Goal: Task Accomplishment & Management: Use online tool/utility

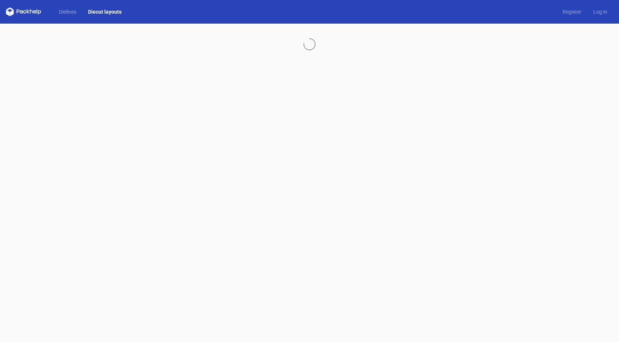
click at [150, 114] on div at bounding box center [309, 183] width 619 height 318
click at [104, 10] on link "Diecut layouts" at bounding box center [104, 11] width 45 height 7
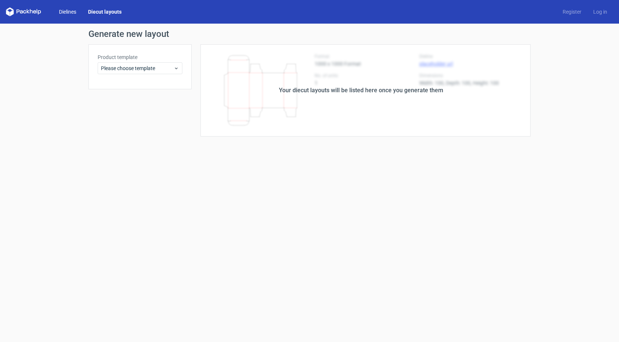
click at [72, 9] on link "Dielines" at bounding box center [67, 11] width 29 height 7
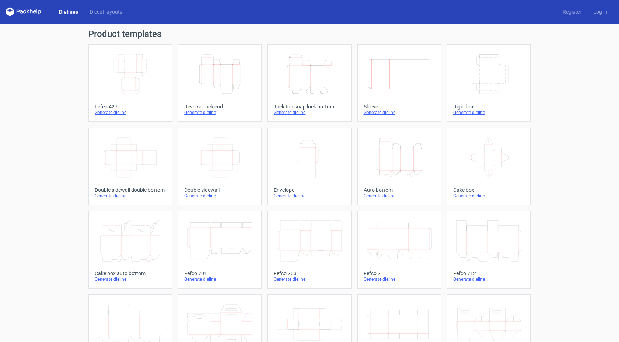
click at [418, 154] on icon "Height Depth Width" at bounding box center [399, 157] width 65 height 41
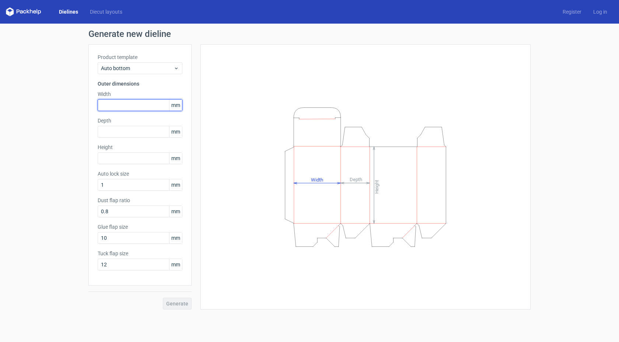
click at [130, 107] on input "text" at bounding box center [140, 105] width 85 height 12
type input "95"
click at [119, 135] on input "text" at bounding box center [140, 132] width 85 height 12
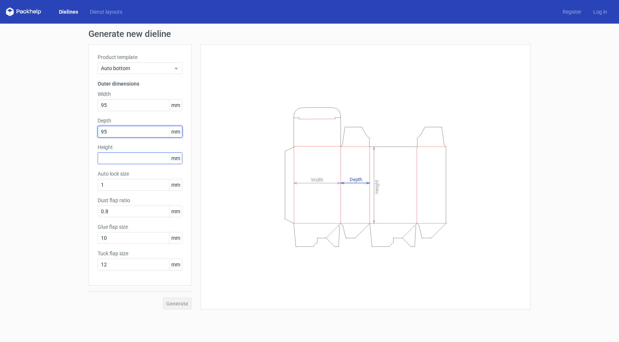
type input "95"
click at [124, 159] on input "text" at bounding box center [140, 158] width 85 height 12
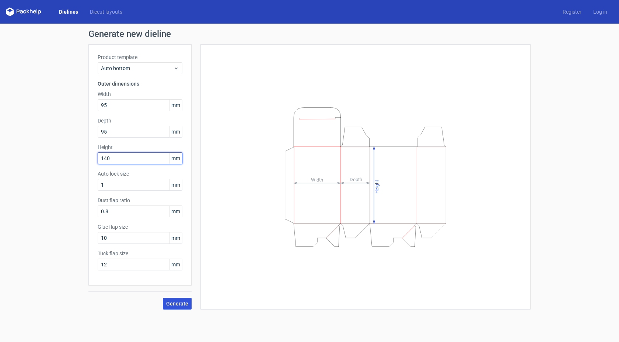
type input "140"
click at [184, 303] on span "Generate" at bounding box center [177, 303] width 22 height 5
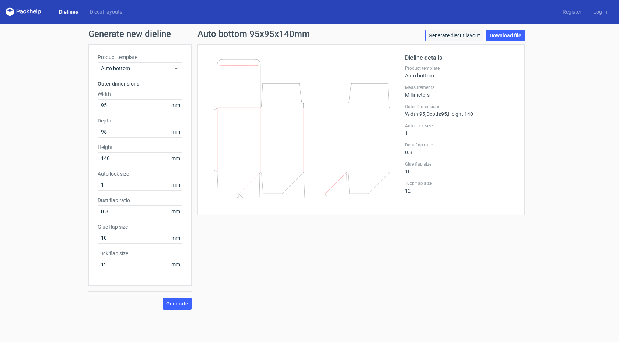
click at [460, 31] on link "Generate diecut layout" at bounding box center [454, 35] width 58 height 12
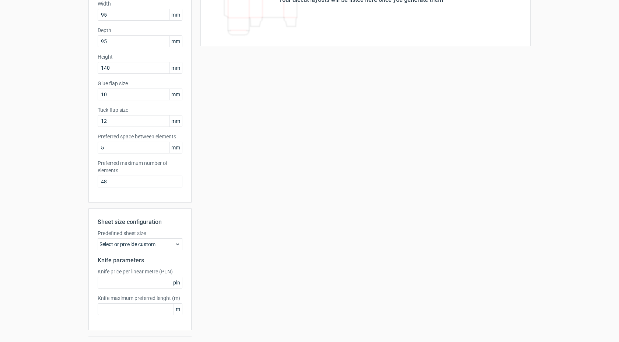
scroll to position [108, 0]
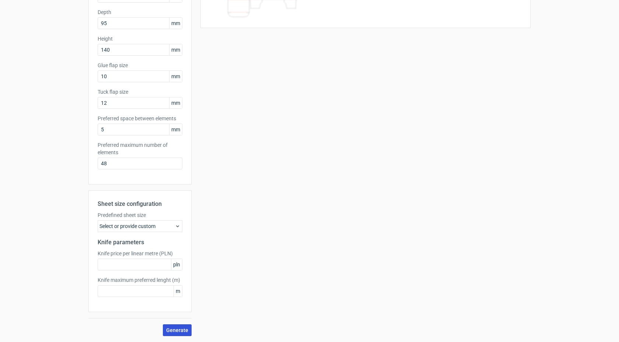
click at [178, 328] on span "Generate" at bounding box center [177, 329] width 22 height 5
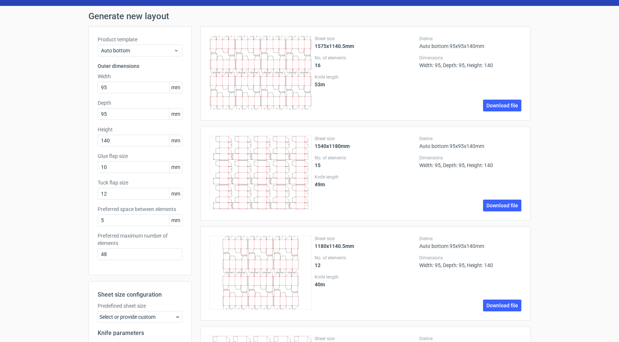
scroll to position [0, 0]
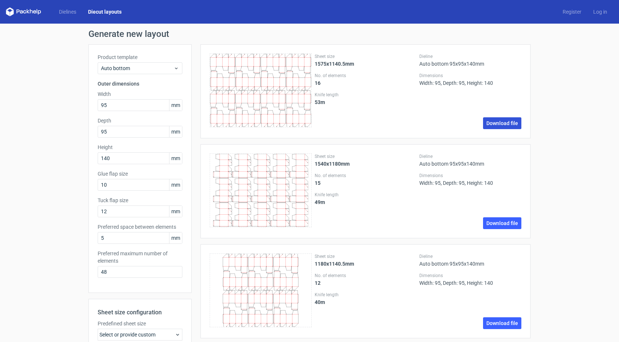
click at [515, 123] on link "Download file" at bounding box center [502, 123] width 38 height 12
click at [58, 13] on link "Dielines" at bounding box center [67, 11] width 29 height 7
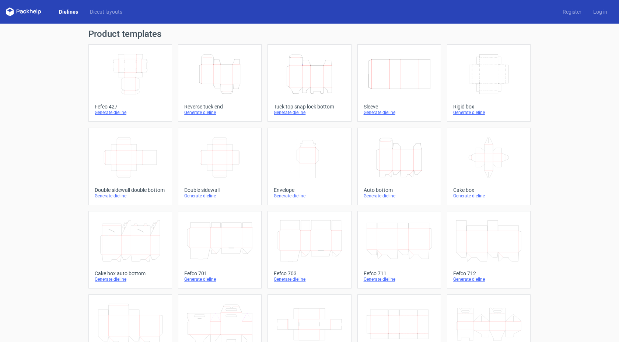
click at [414, 169] on icon "Height Depth Width" at bounding box center [399, 157] width 65 height 41
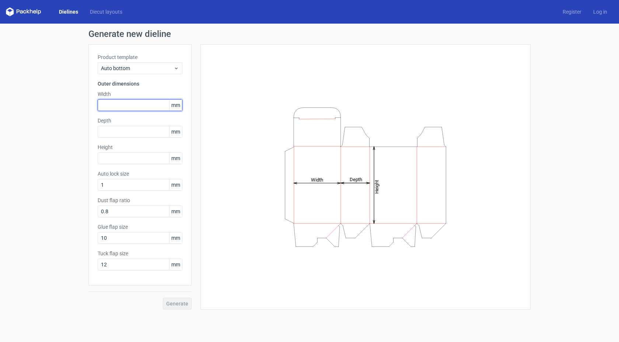
click at [123, 103] on input "text" at bounding box center [140, 105] width 85 height 12
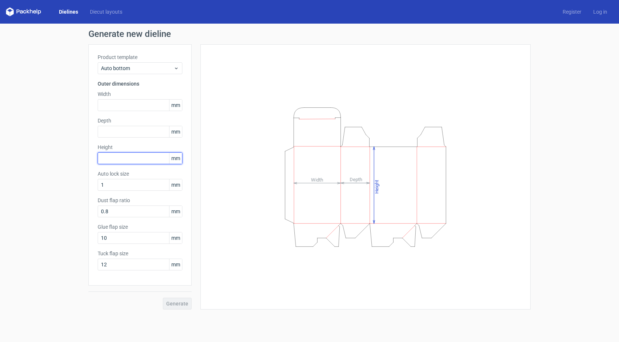
click at [128, 159] on input "text" at bounding box center [140, 158] width 85 height 12
type input "90"
click at [128, 107] on input "text" at bounding box center [140, 105] width 85 height 12
type input "77"
click at [104, 128] on input "text" at bounding box center [140, 132] width 85 height 12
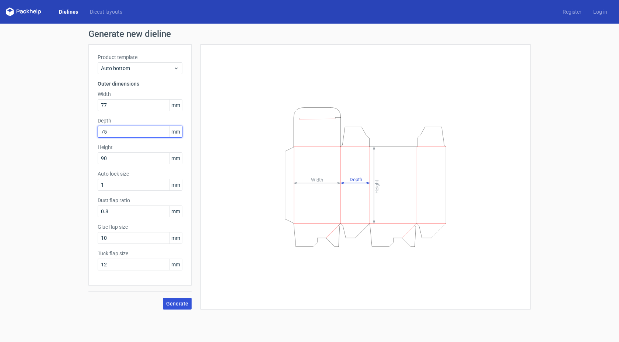
type input "75"
click at [185, 302] on span "Generate" at bounding box center [177, 303] width 22 height 5
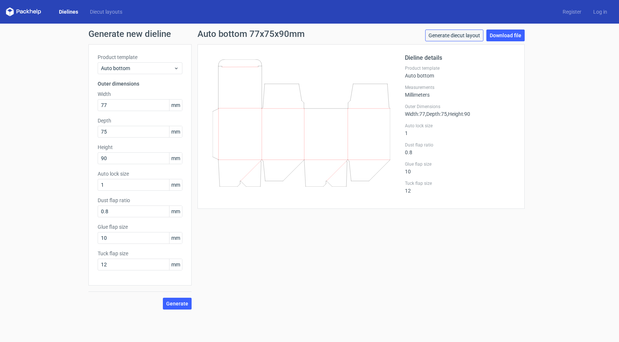
click at [452, 30] on link "Generate diecut layout" at bounding box center [454, 35] width 58 height 12
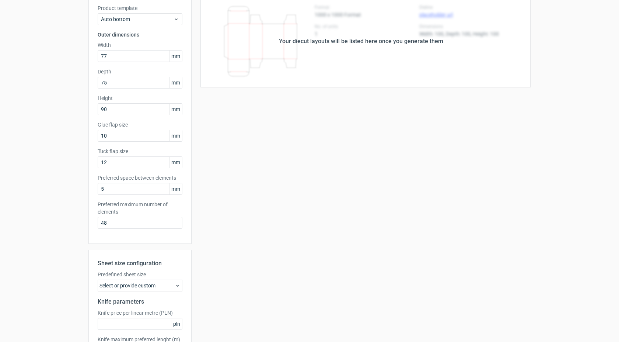
scroll to position [108, 0]
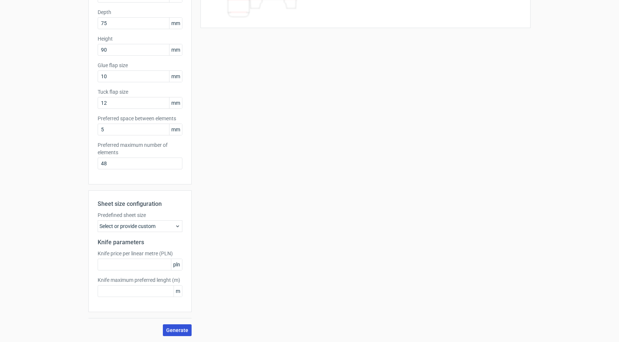
click at [176, 328] on span "Generate" at bounding box center [177, 329] width 22 height 5
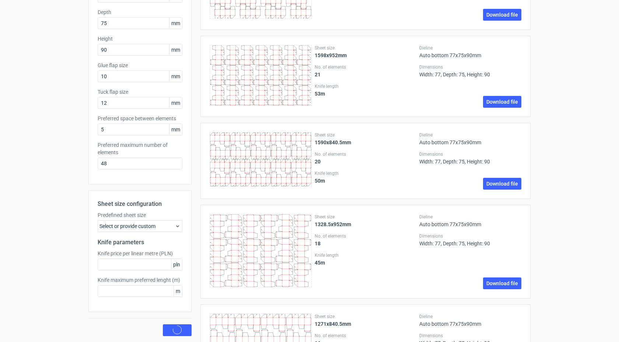
scroll to position [0, 0]
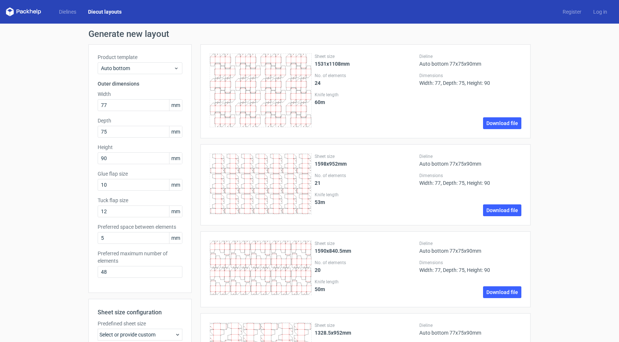
click at [506, 12] on div "Dielines Diecut layouts Register Log in" at bounding box center [309, 12] width 619 height 24
click at [510, 118] on link "Download file" at bounding box center [502, 123] width 38 height 12
click at [74, 14] on link "Dielines" at bounding box center [67, 11] width 29 height 7
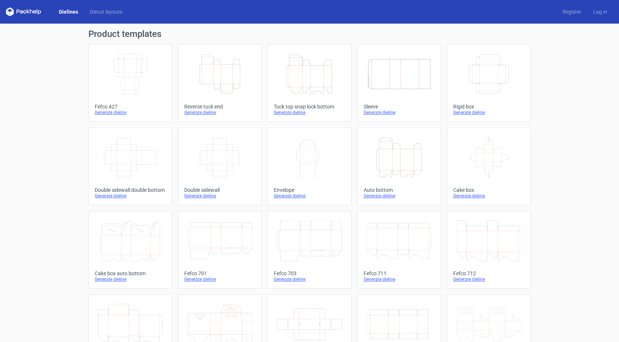
click at [400, 166] on icon "Height Depth Width" at bounding box center [399, 157] width 65 height 41
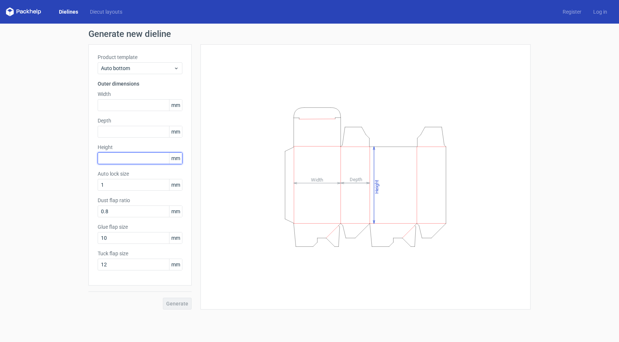
click at [128, 158] on input "text" at bounding box center [140, 158] width 85 height 12
type input "85"
click at [139, 131] on input "text" at bounding box center [140, 132] width 85 height 12
type input "8"
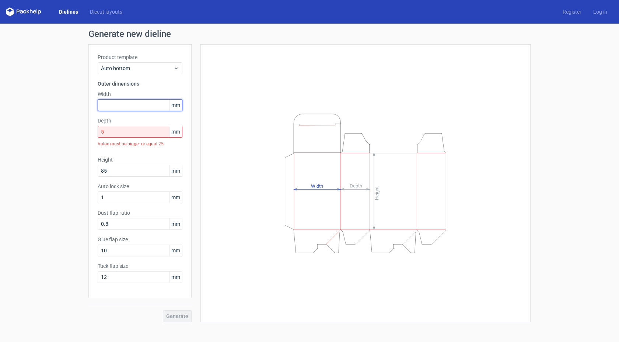
click at [119, 102] on input "text" at bounding box center [140, 105] width 85 height 12
drag, startPoint x: 119, startPoint y: 131, endPoint x: 73, endPoint y: 136, distance: 46.0
click at [76, 133] on div "Generate new dieline Product template Auto bottom Outer dimensions Width mm Dep…" at bounding box center [309, 176] width 619 height 304
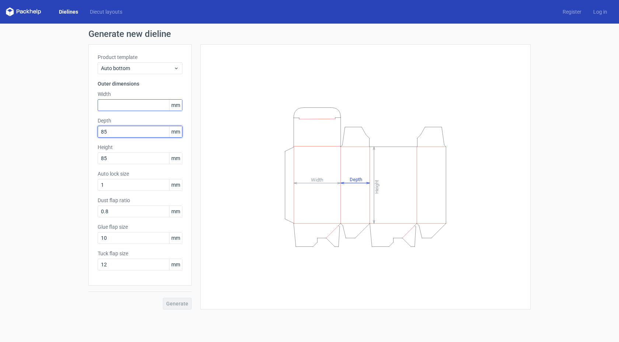
type input "85"
click at [112, 105] on input "text" at bounding box center [140, 105] width 85 height 12
type input "95"
click at [243, 109] on div "Height Depth Width" at bounding box center [366, 176] width 312 height 247
click at [184, 304] on span "Generate" at bounding box center [177, 303] width 22 height 5
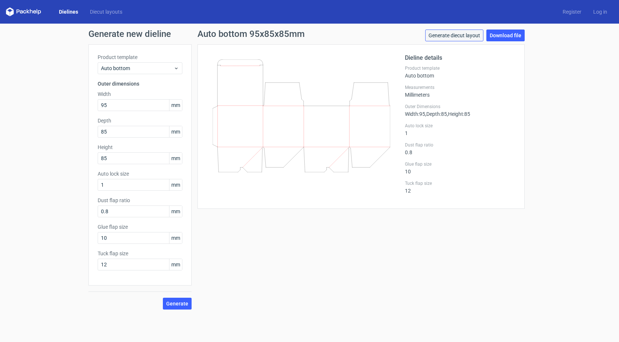
click at [462, 36] on link "Generate diecut layout" at bounding box center [454, 35] width 58 height 12
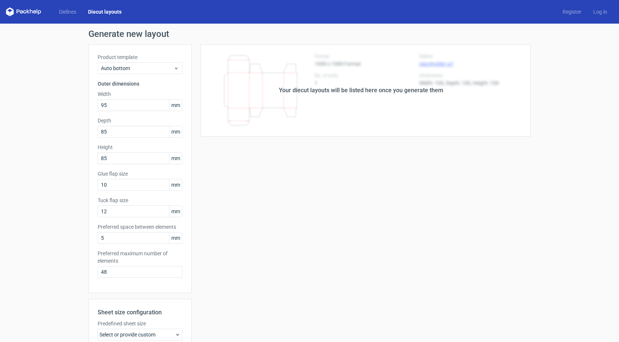
scroll to position [108, 0]
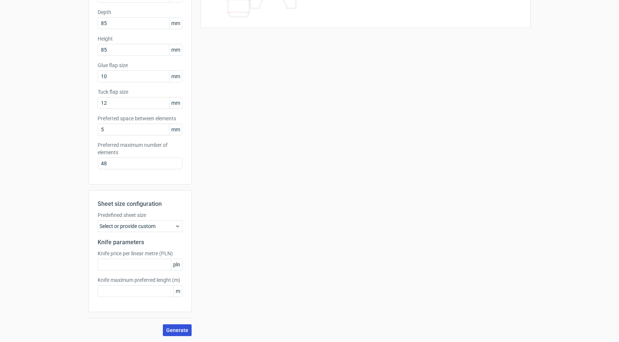
click at [171, 330] on span "Generate" at bounding box center [177, 329] width 22 height 5
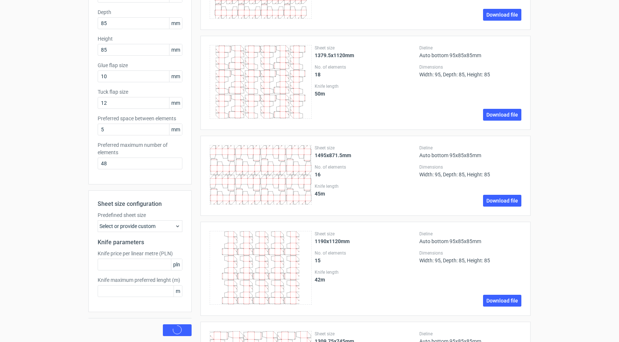
scroll to position [0, 0]
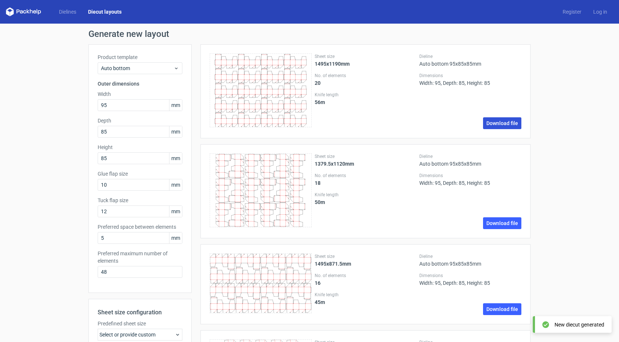
click at [507, 124] on link "Download file" at bounding box center [502, 123] width 38 height 12
click at [75, 10] on link "Dielines" at bounding box center [67, 11] width 29 height 7
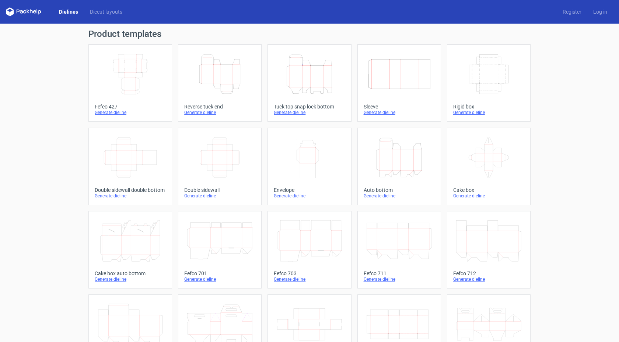
click at [97, 8] on div "Dielines Diecut layouts" at bounding box center [67, 11] width 122 height 9
click at [97, 10] on link "Diecut layouts" at bounding box center [106, 11] width 44 height 7
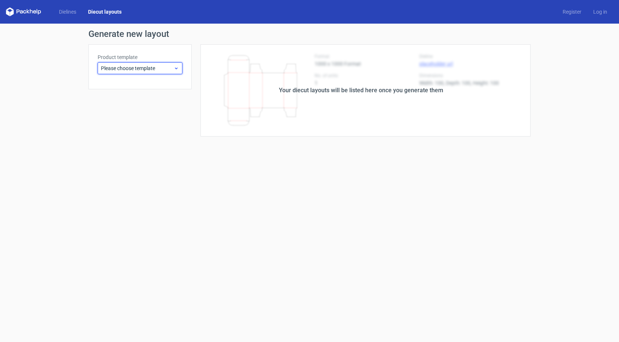
click at [144, 68] on span "Please choose template" at bounding box center [137, 68] width 73 height 7
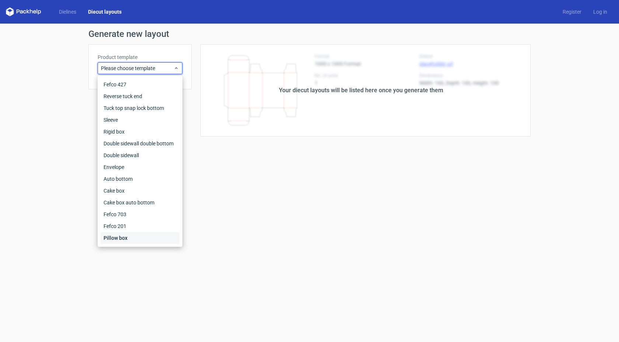
click at [126, 238] on div "Pillow box" at bounding box center [140, 238] width 79 height 12
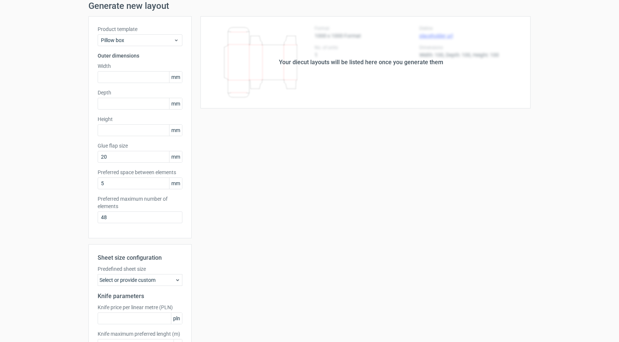
scroll to position [82, 0]
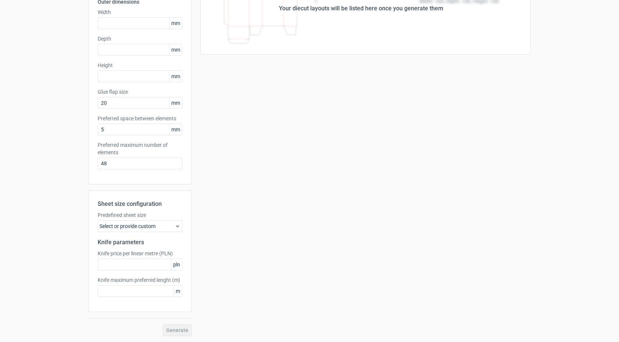
click at [199, 131] on div "Your diecut layouts will be listed here once you generate them Height Depth Wid…" at bounding box center [361, 148] width 339 height 373
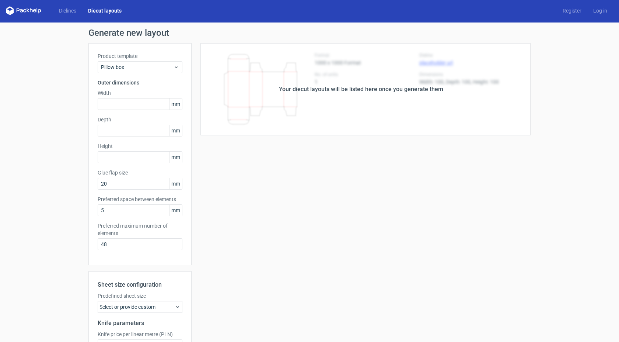
scroll to position [0, 0]
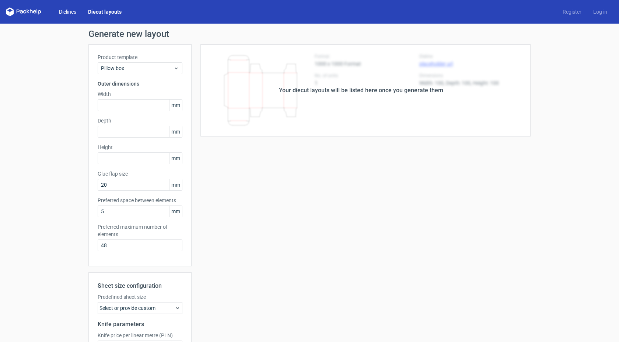
click at [69, 15] on link "Dielines" at bounding box center [67, 11] width 29 height 7
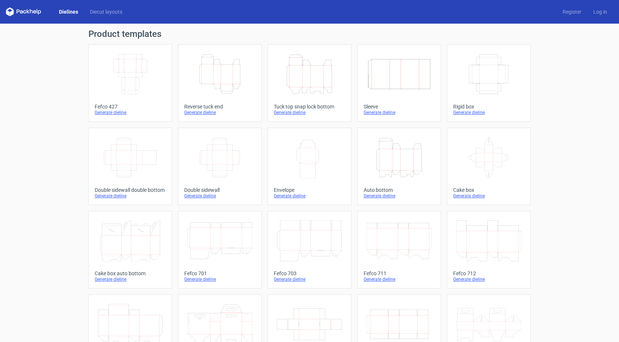
click at [30, 80] on div "Product templates Width Depth Height Fefco 427 Generate dieline Height Depth Wi…" at bounding box center [309, 242] width 619 height 437
click at [314, 77] on icon "Height Depth Width" at bounding box center [309, 73] width 65 height 41
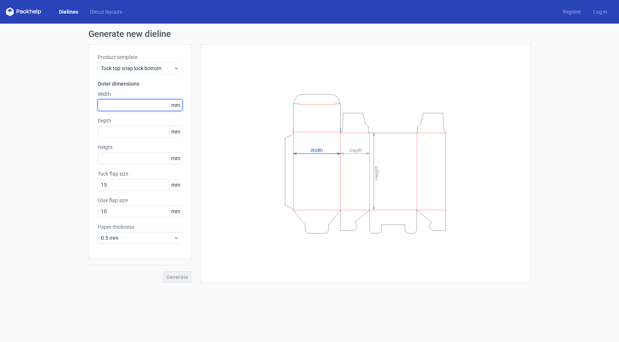
click at [122, 107] on input "text" at bounding box center [140, 105] width 85 height 12
click at [126, 161] on input "text" at bounding box center [140, 158] width 85 height 12
type input "90"
click at [125, 132] on input "text" at bounding box center [140, 132] width 85 height 12
type input "80"
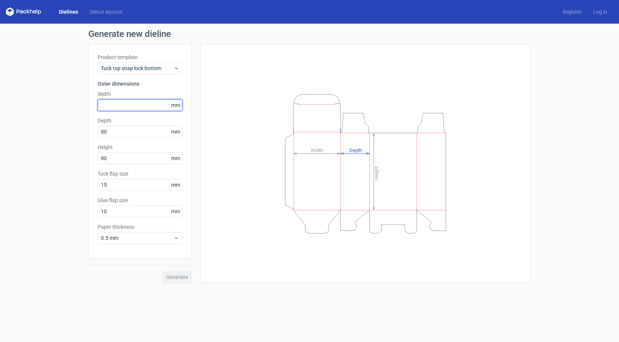
click at [141, 105] on input "text" at bounding box center [140, 105] width 85 height 12
type input "80"
click at [184, 276] on span "Generate" at bounding box center [177, 276] width 22 height 5
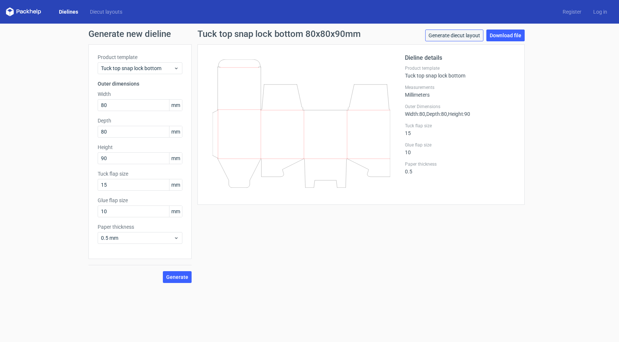
click at [479, 39] on link "Generate diecut layout" at bounding box center [454, 35] width 58 height 12
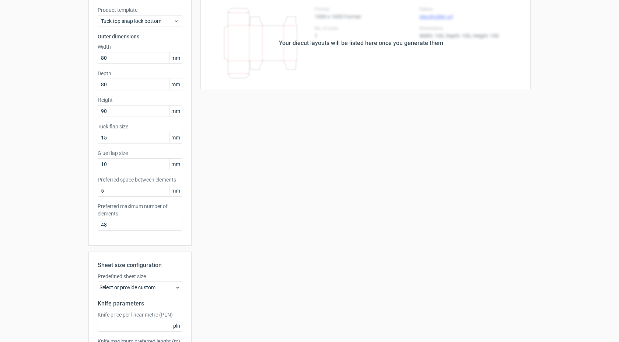
scroll to position [108, 0]
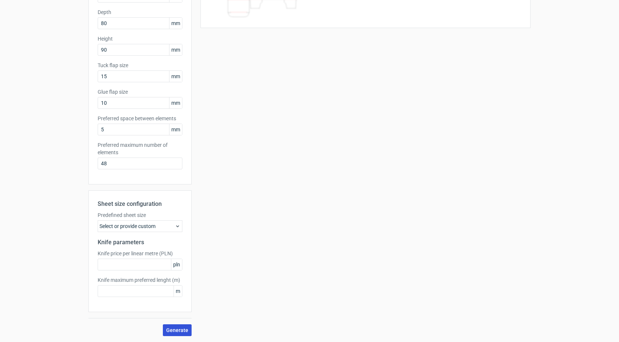
click at [171, 328] on span "Generate" at bounding box center [177, 329] width 22 height 5
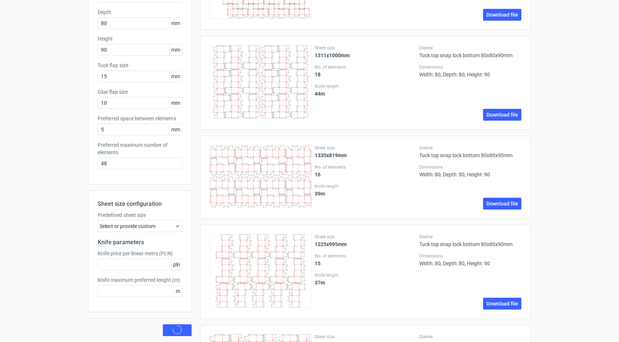
scroll to position [0, 0]
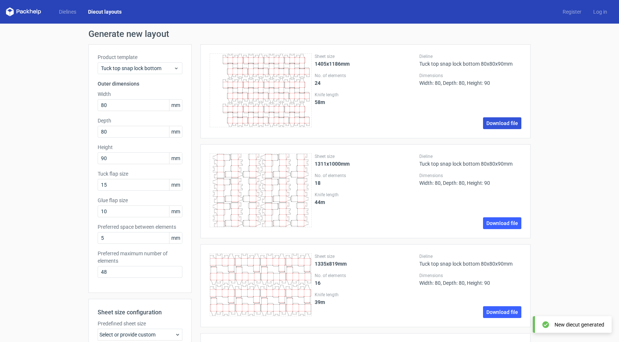
click at [497, 120] on link "Download file" at bounding box center [502, 123] width 38 height 12
